Goal: Use online tool/utility: Utilize a website feature to perform a specific function

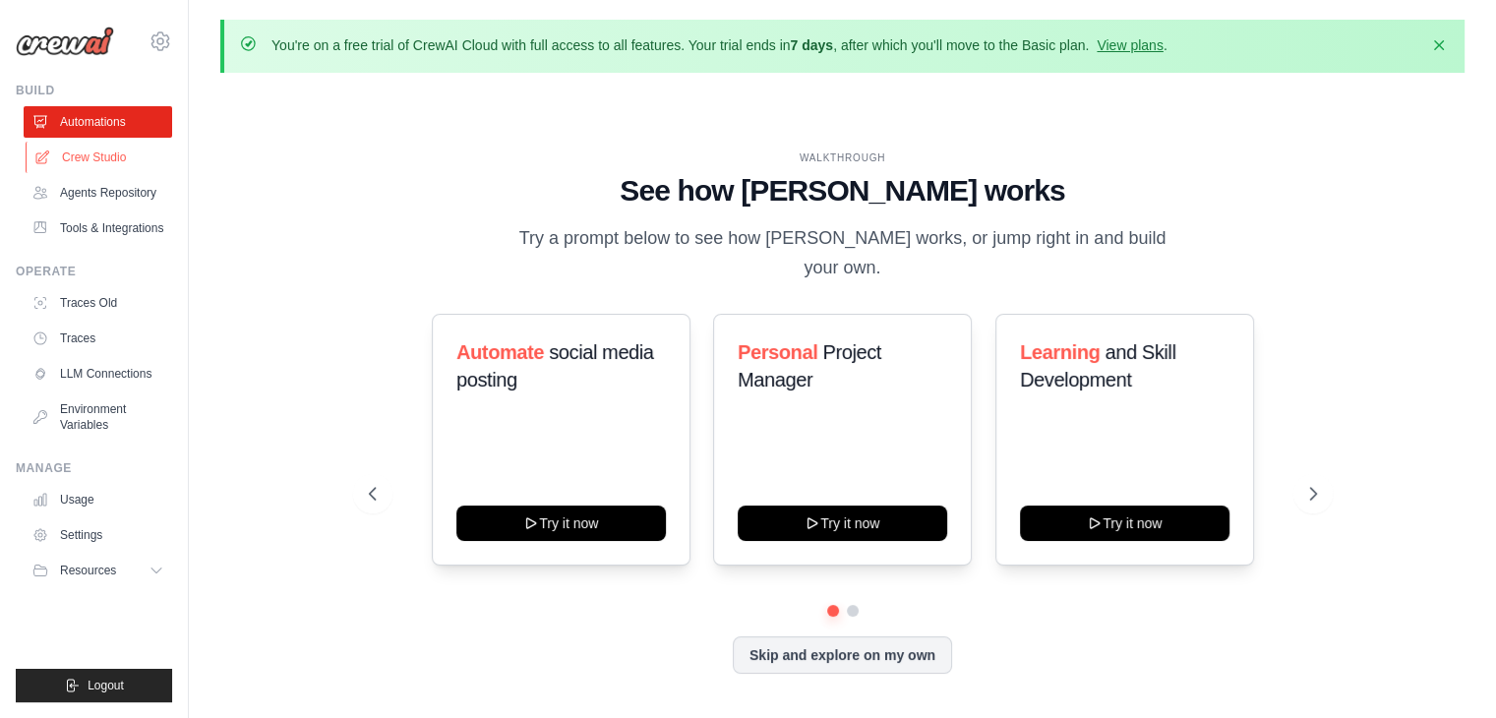
click at [83, 160] on link "Crew Studio" at bounding box center [100, 157] width 149 height 31
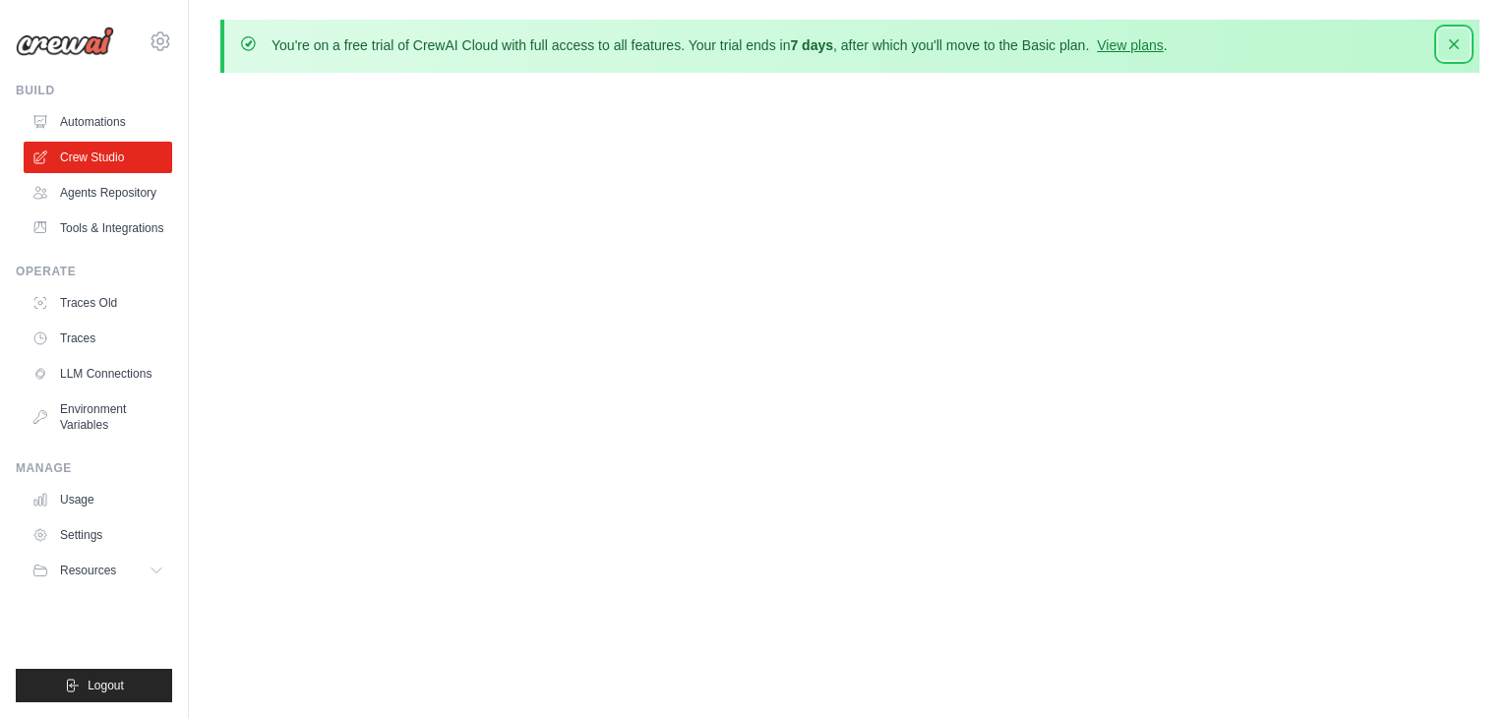
click at [1460, 29] on button "Dismiss" at bounding box center [1453, 44] width 31 height 31
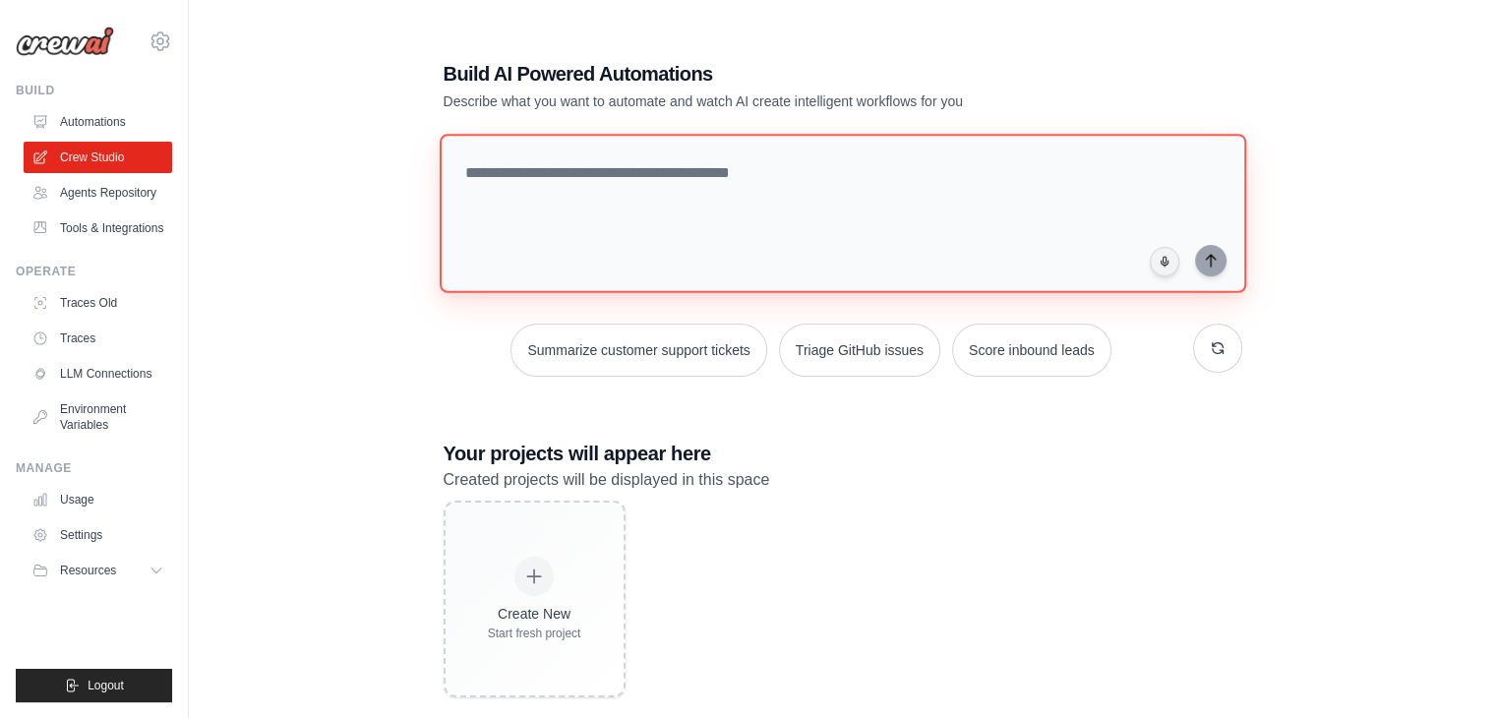
click at [755, 150] on textarea at bounding box center [842, 213] width 807 height 159
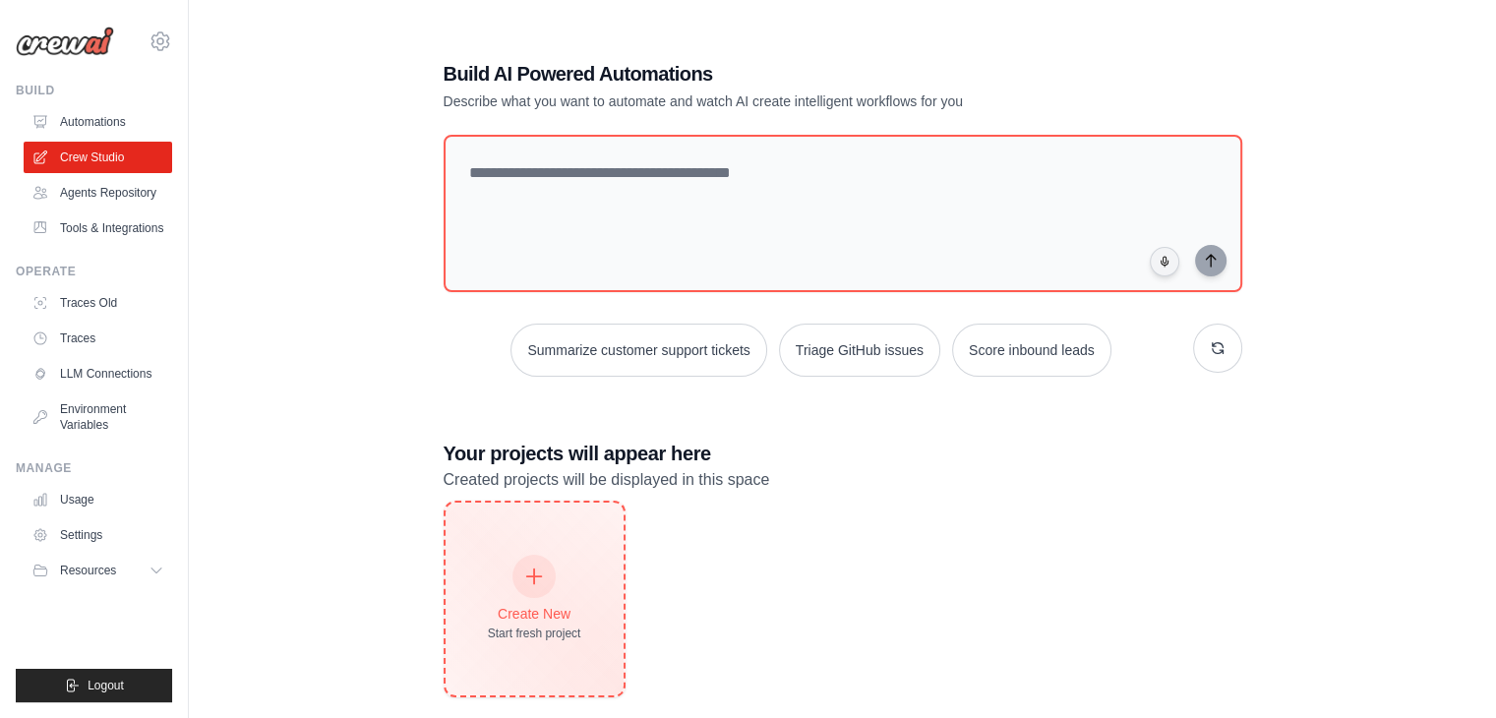
click at [563, 597] on div "Create New Start fresh project" at bounding box center [534, 599] width 93 height 85
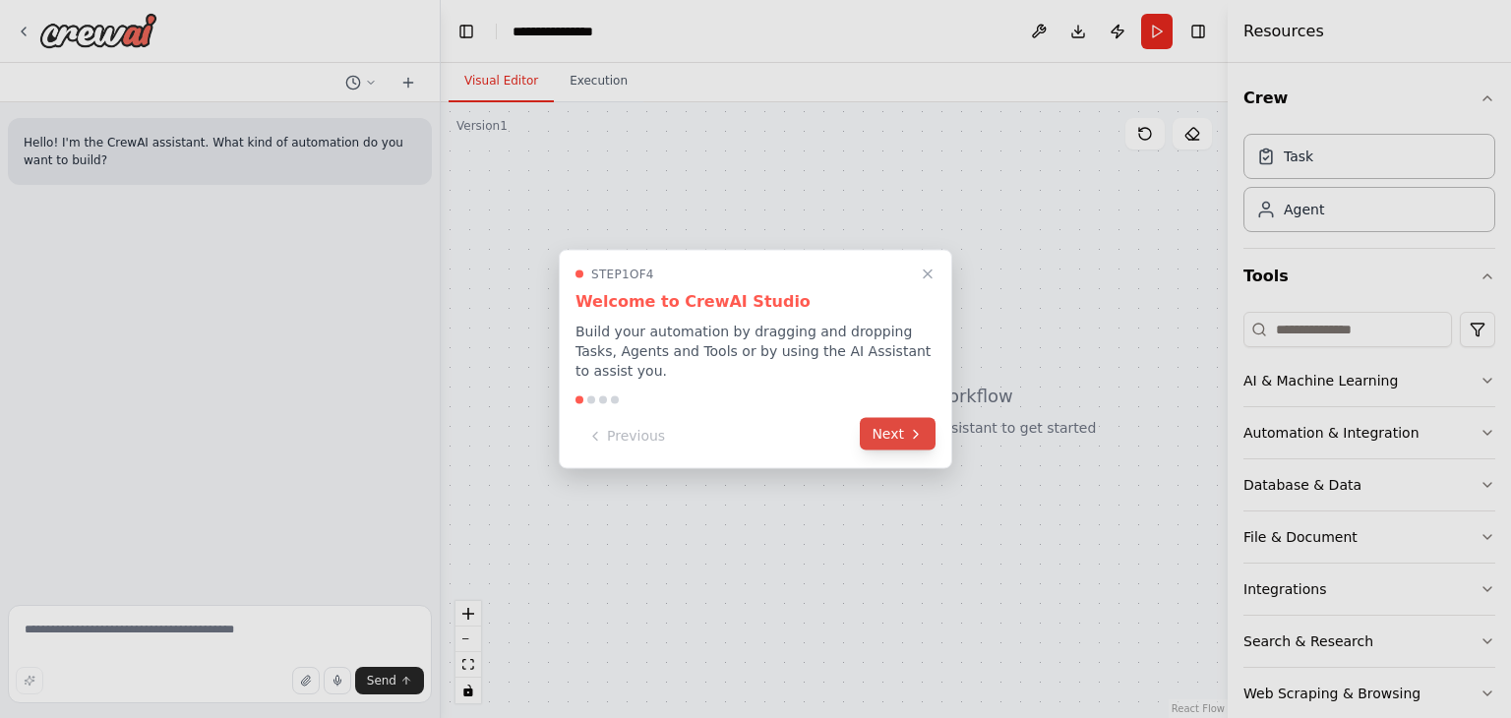
click at [901, 423] on button "Next" at bounding box center [898, 434] width 76 height 32
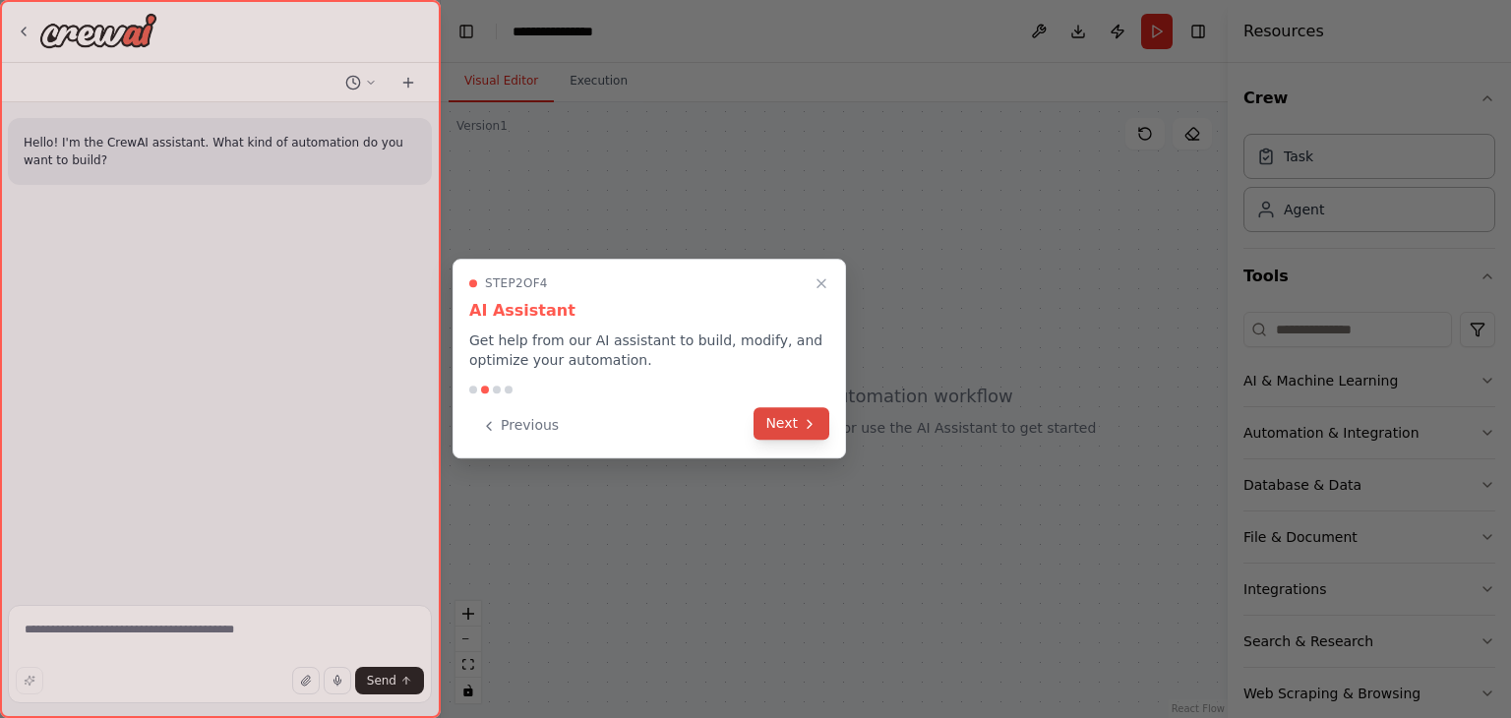
click at [802, 426] on icon at bounding box center [810, 424] width 16 height 16
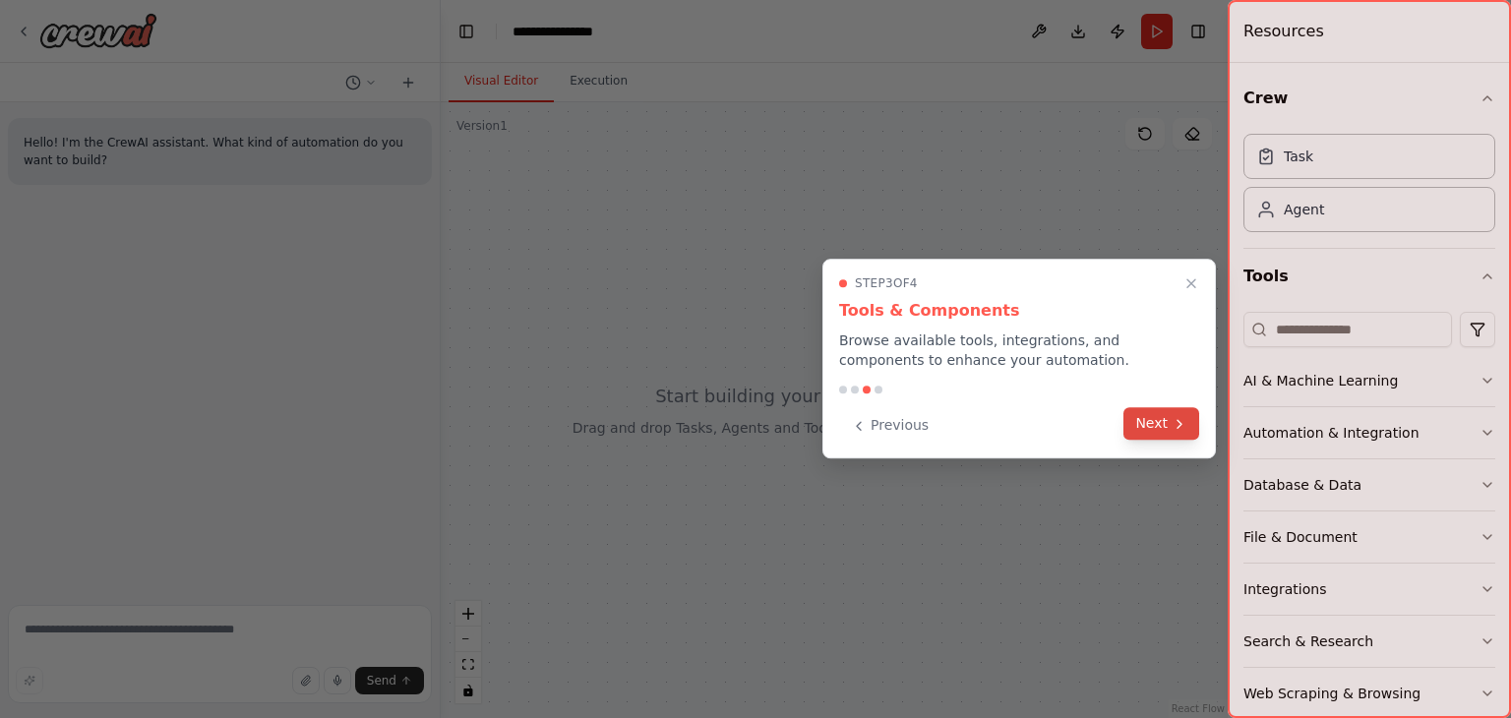
click at [1137, 418] on button "Next" at bounding box center [1161, 423] width 76 height 32
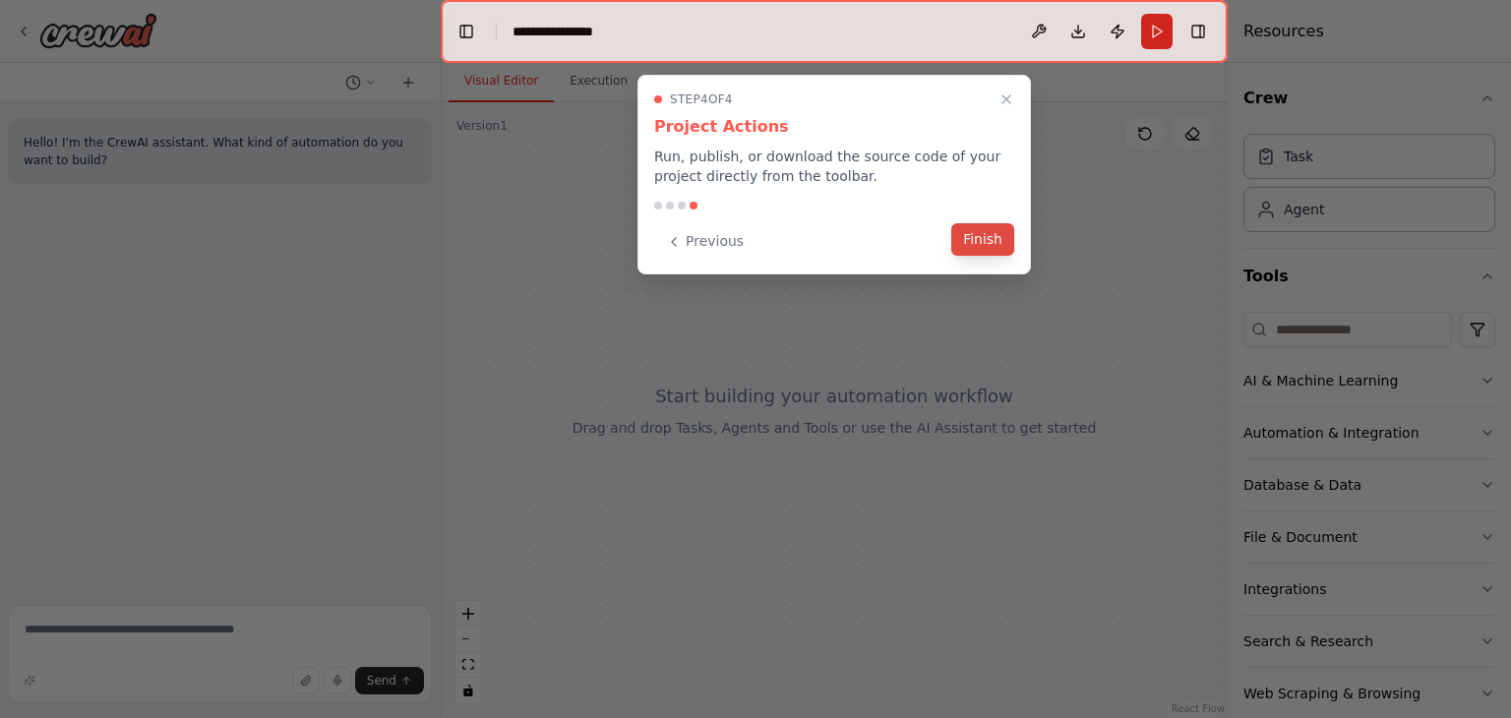
click at [982, 238] on button "Finish" at bounding box center [982, 239] width 63 height 32
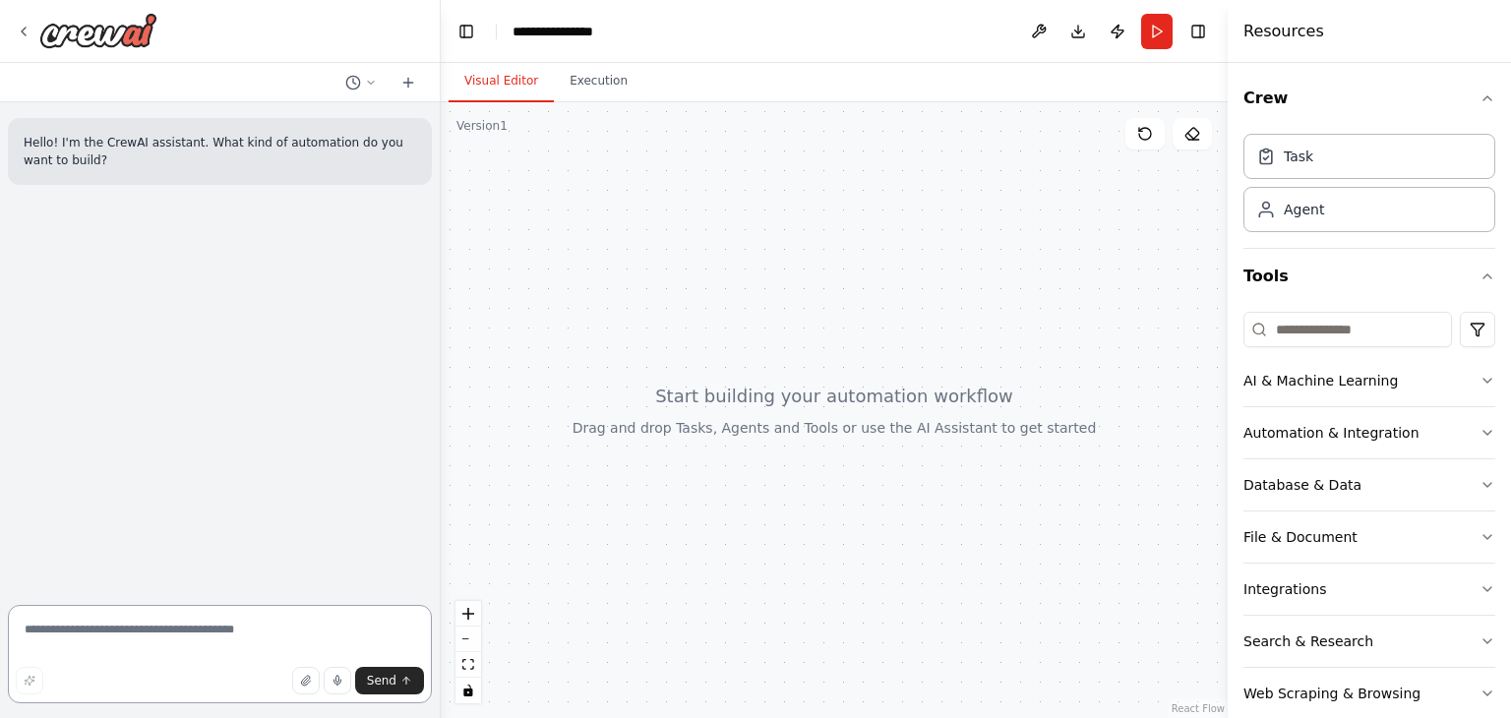
click at [270, 632] on textarea at bounding box center [220, 654] width 424 height 98
type textarea "*****"
click at [389, 683] on span "Send" at bounding box center [382, 681] width 30 height 16
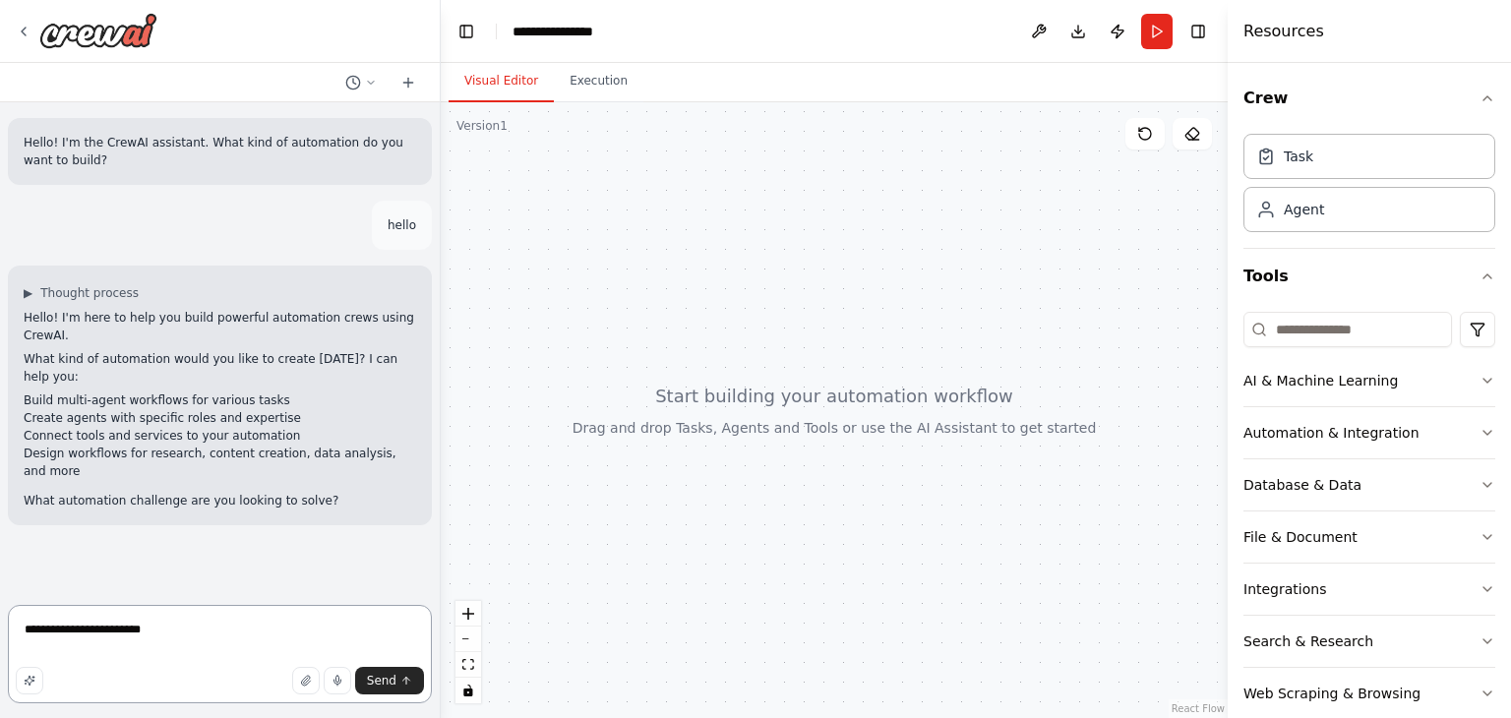
type textarea "**********"
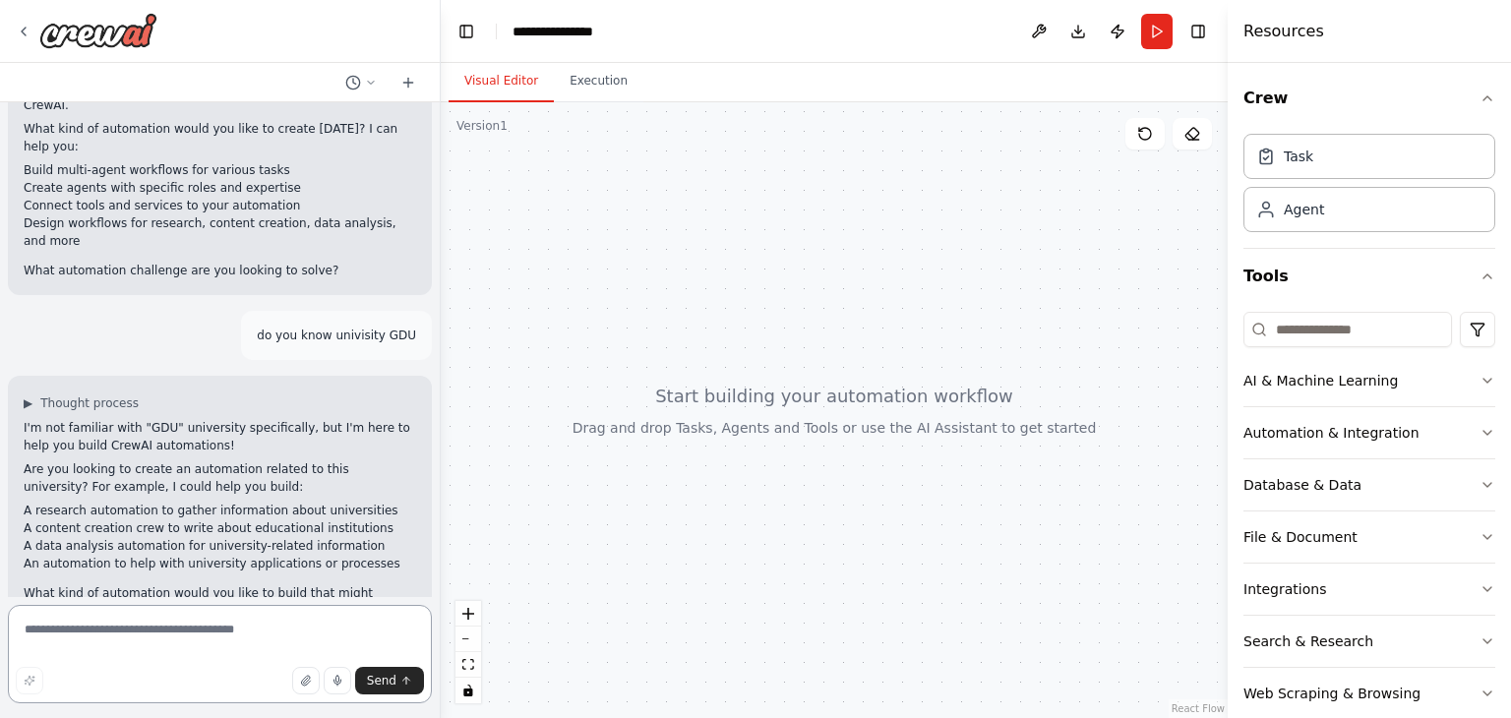
scroll to position [248, 0]
